Goal: Information Seeking & Learning: Learn about a topic

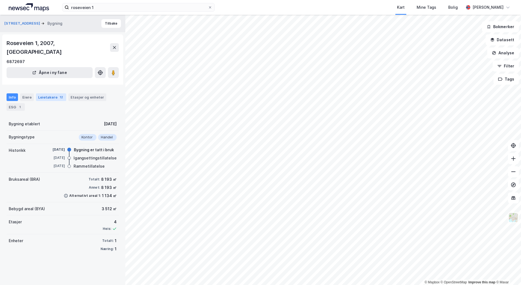
click at [53, 93] on div "Leietakere 12" at bounding box center [51, 97] width 30 height 8
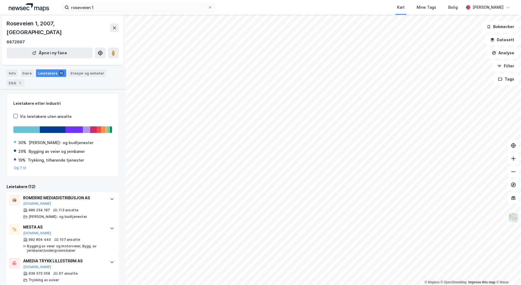
scroll to position [55, 0]
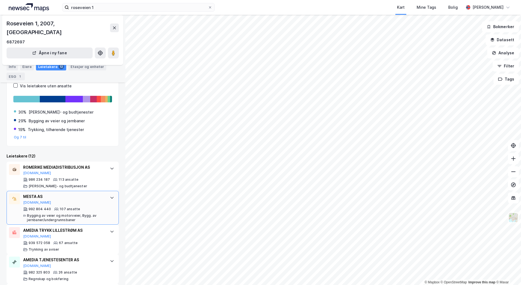
click at [76, 193] on div "MESTA AS" at bounding box center [63, 196] width 81 height 7
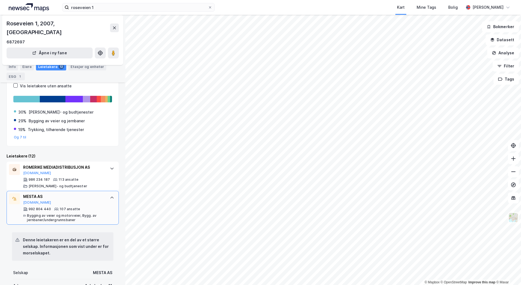
click at [84, 191] on div "MESTA AS [DOMAIN_NAME] 992 804 440 107 ansatte Bygging av veier og motorveier, …" at bounding box center [63, 208] width 112 height 34
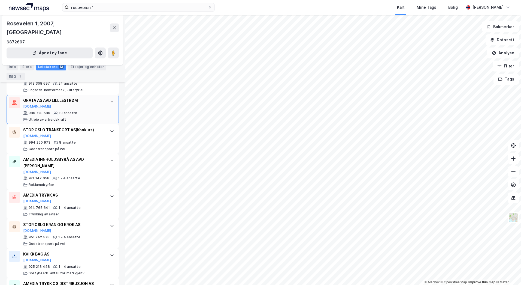
scroll to position [293, 0]
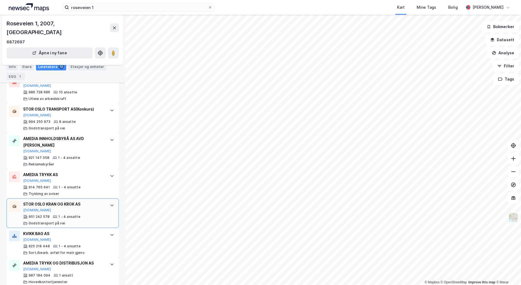
click at [85, 214] on div "951 242 578 1 - 4 ansatte Godstransport på vei" at bounding box center [63, 219] width 81 height 11
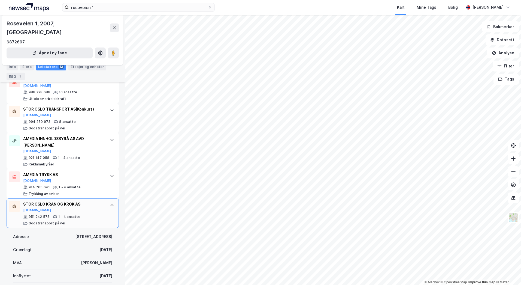
click at [85, 214] on div "951 242 578 1 - 4 ansatte Godstransport på vei" at bounding box center [63, 219] width 81 height 11
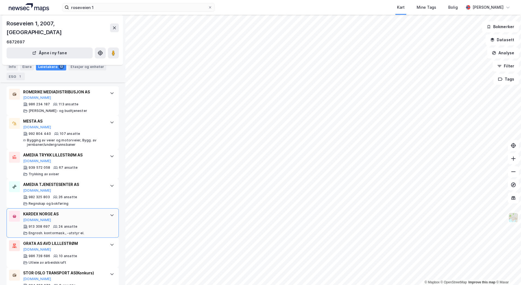
scroll to position [0, 0]
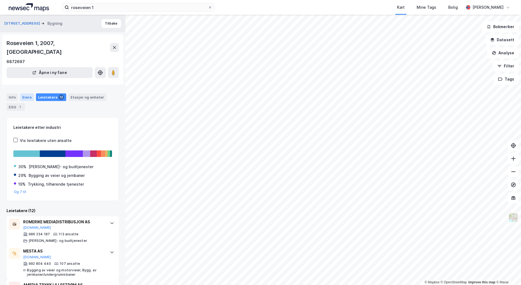
click at [24, 93] on div "Eiere" at bounding box center [27, 97] width 14 height 8
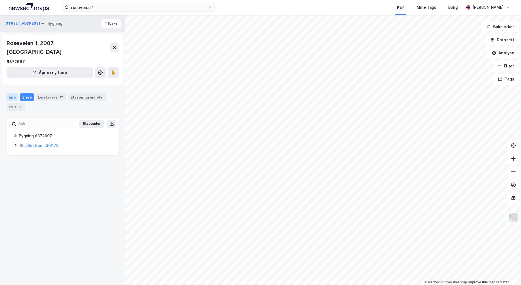
click at [13, 93] on div "Info" at bounding box center [12, 97] width 11 height 8
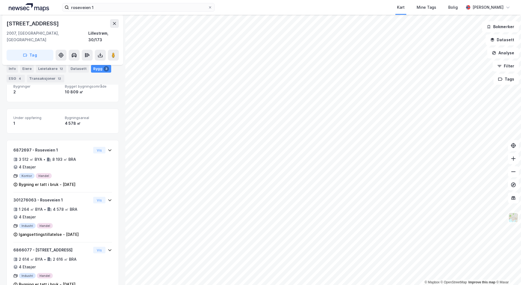
scroll to position [89, 0]
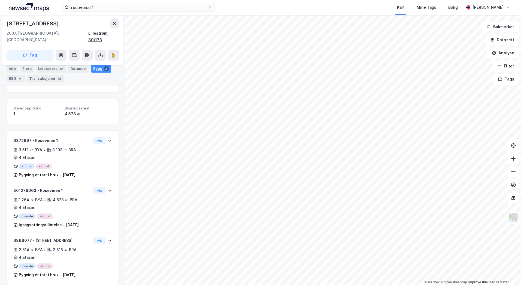
click at [103, 34] on div "Lillestrøm, 30/173" at bounding box center [103, 36] width 31 height 13
